Goal: Transaction & Acquisition: Subscribe to service/newsletter

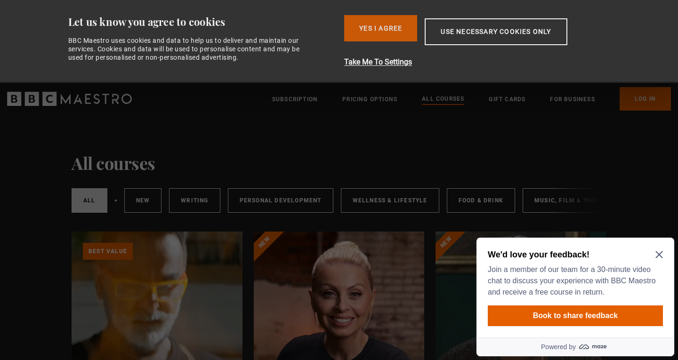
click at [407, 31] on button "Yes I Agree" at bounding box center [380, 28] width 73 height 26
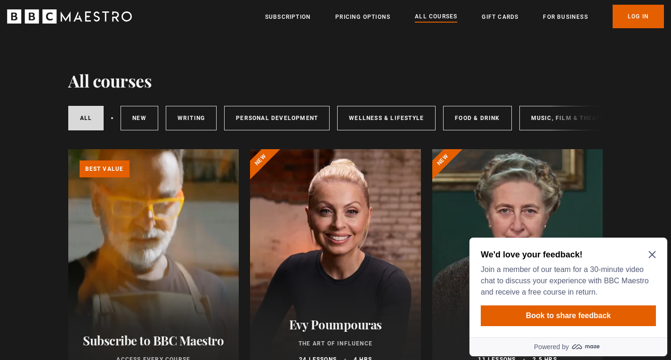
click at [658, 254] on div "We'd love your feedback! Join a member of our team for a 30-minute video chat t…" at bounding box center [568, 288] width 198 height 100
click at [651, 257] on icon "Close Maze Prompt" at bounding box center [652, 255] width 8 height 8
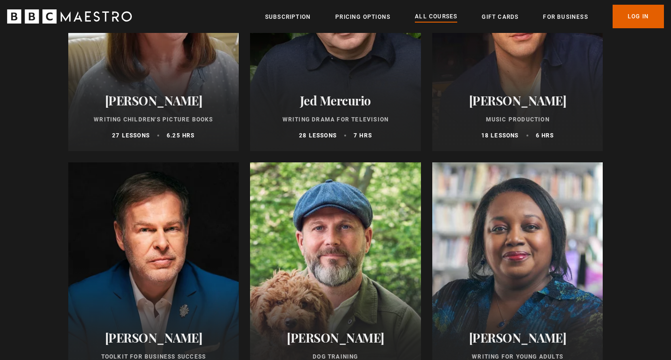
scroll to position [2872, 0]
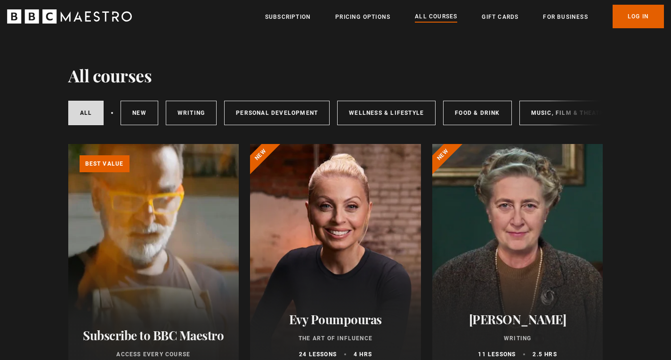
scroll to position [0, 0]
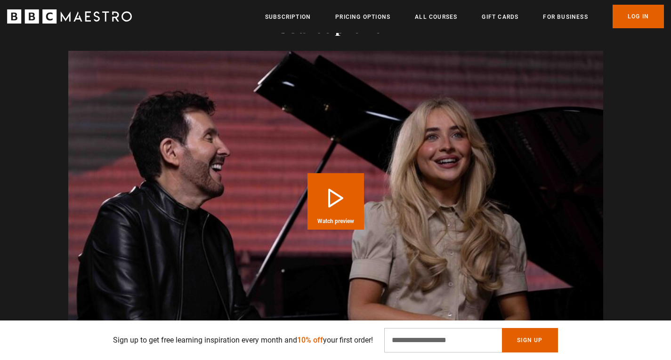
scroll to position [1083, 0]
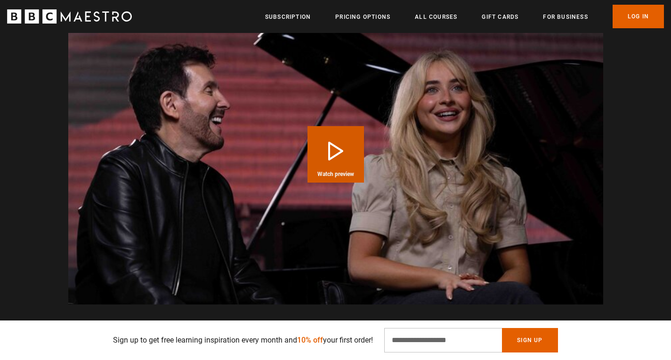
click at [327, 126] on button "Play Course overview for Sing Like the Stars with [PERSON_NAME] Watch preview" at bounding box center [335, 154] width 56 height 56
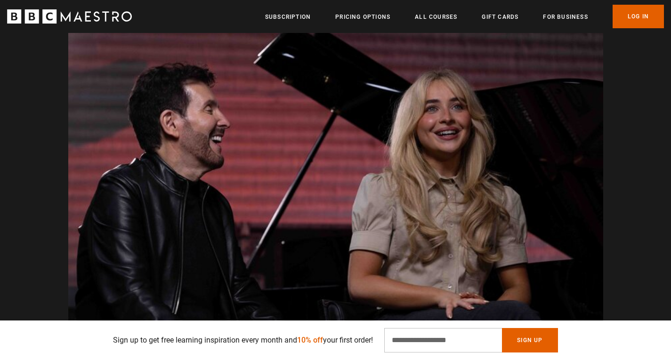
scroll to position [0, 1973]
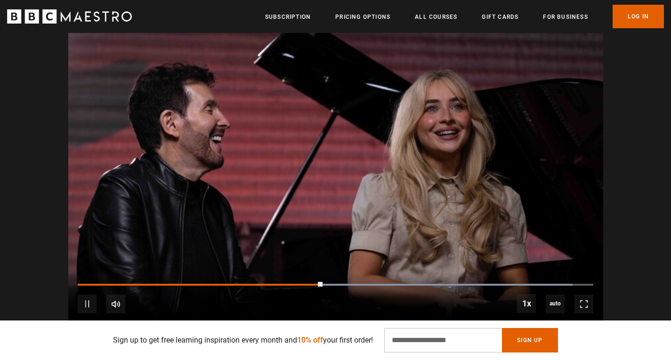
click at [159, 166] on video "Video Player" at bounding box center [335, 173] width 535 height 301
click at [117, 147] on video "Video Player" at bounding box center [335, 173] width 535 height 301
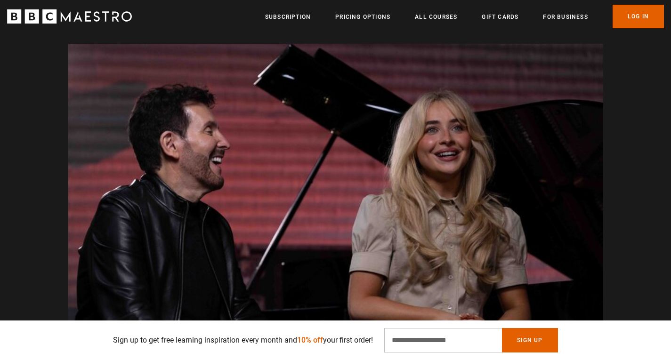
scroll to position [0, 1233]
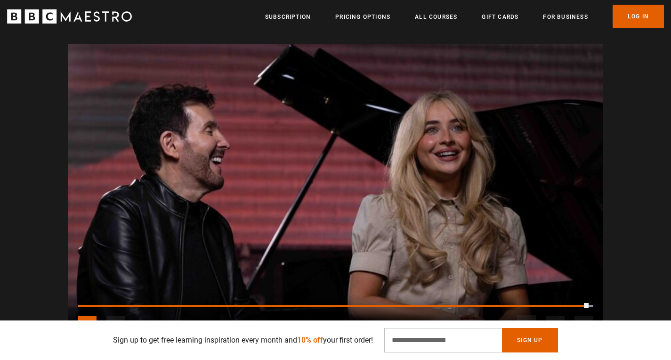
click at [85, 316] on span "Video Player" at bounding box center [87, 325] width 19 height 19
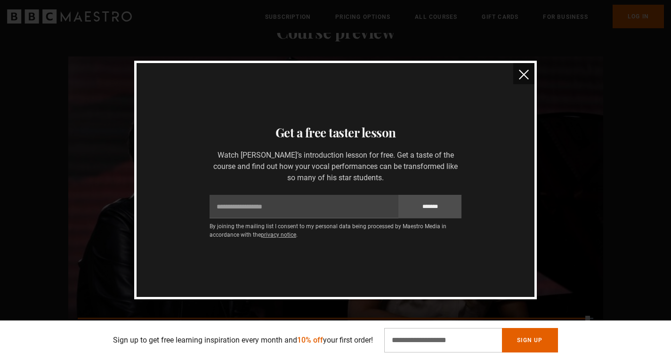
scroll to position [949, 0]
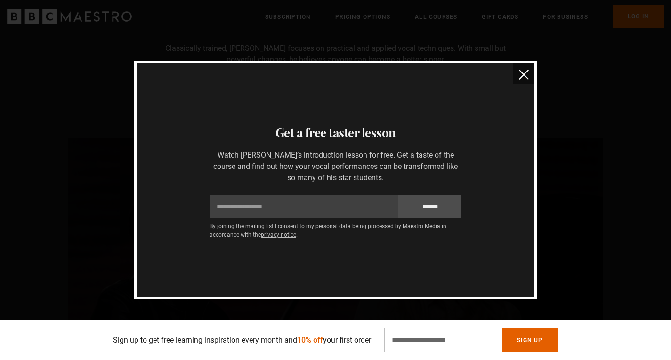
click at [525, 72] on img "close" at bounding box center [524, 75] width 10 height 10
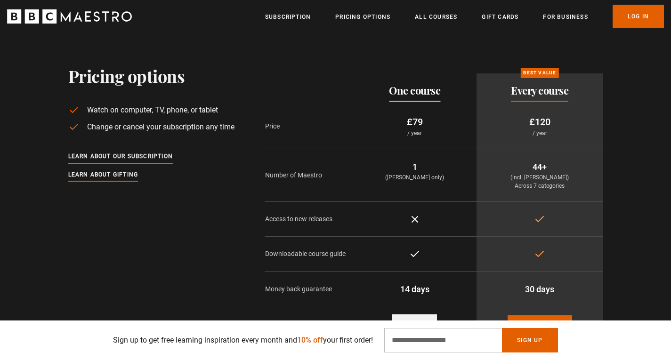
scroll to position [2078, 0]
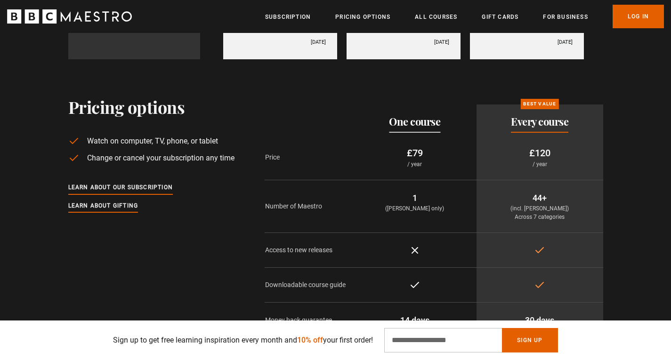
click at [416, 146] on p "£79" at bounding box center [414, 153] width 109 height 14
click at [419, 146] on p "£79" at bounding box center [414, 153] width 109 height 14
click at [419, 160] on p "/ year" at bounding box center [414, 164] width 109 height 8
click at [436, 180] on td "1 ([PERSON_NAME] only)" at bounding box center [415, 206] width 124 height 53
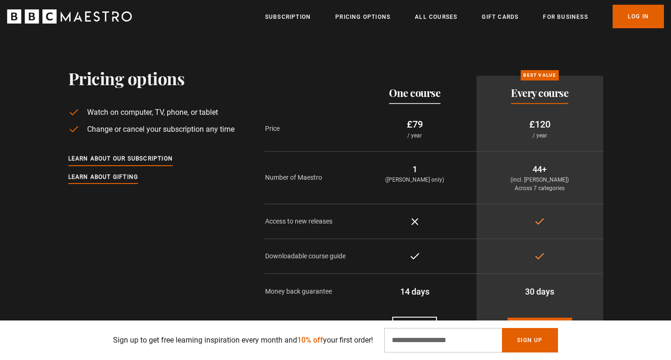
scroll to position [2125, 0]
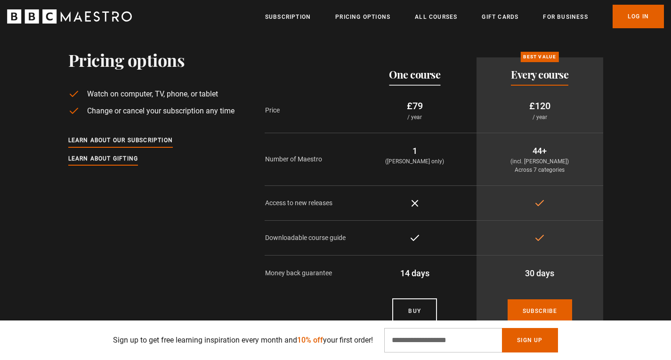
drag, startPoint x: 414, startPoint y: 69, endPoint x: 414, endPoint y: 81, distance: 12.2
click at [414, 99] on p "£79" at bounding box center [414, 106] width 109 height 14
click at [539, 99] on p "£120" at bounding box center [539, 106] width 111 height 14
click at [451, 220] on td "Included" at bounding box center [415, 237] width 124 height 35
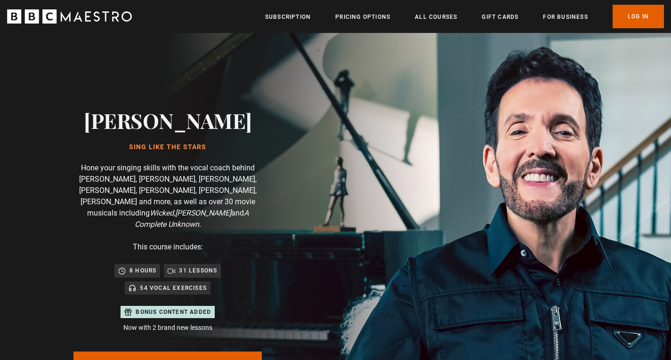
scroll to position [0, 1973]
